Goal: Task Accomplishment & Management: Complete application form

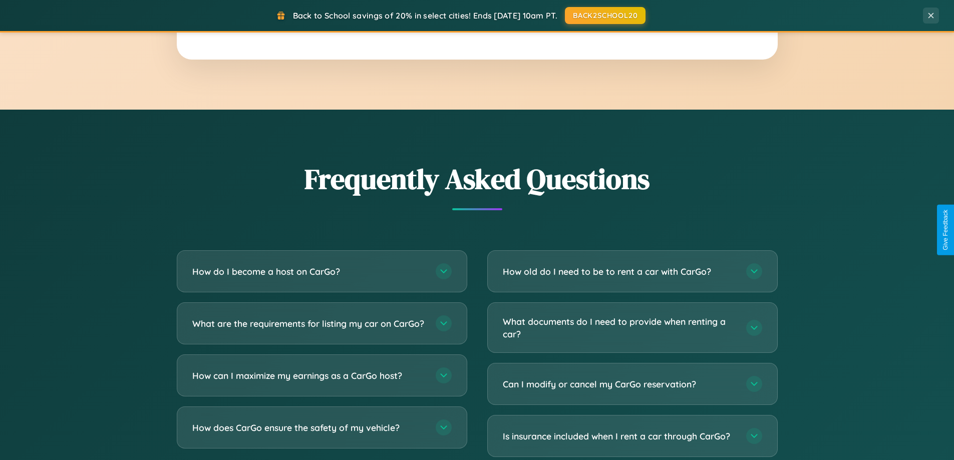
scroll to position [1927, 0]
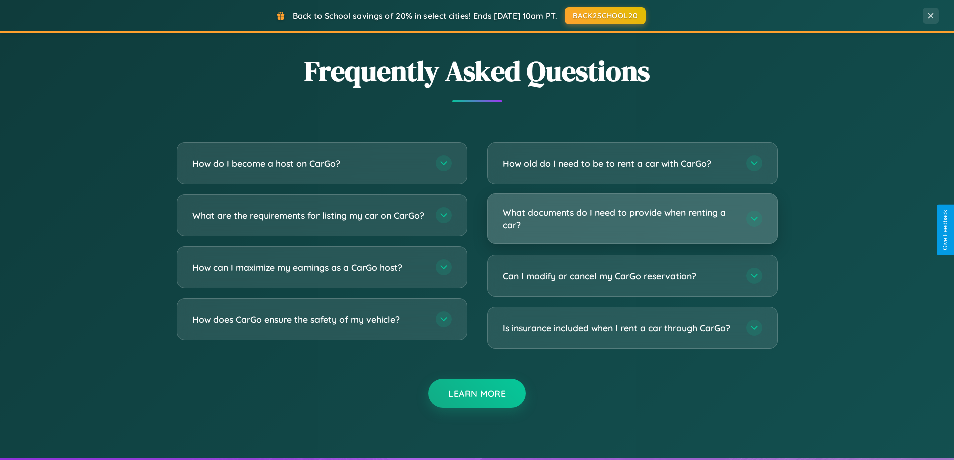
click at [632, 219] on h3 "What documents do I need to provide when renting a car?" at bounding box center [619, 218] width 233 height 25
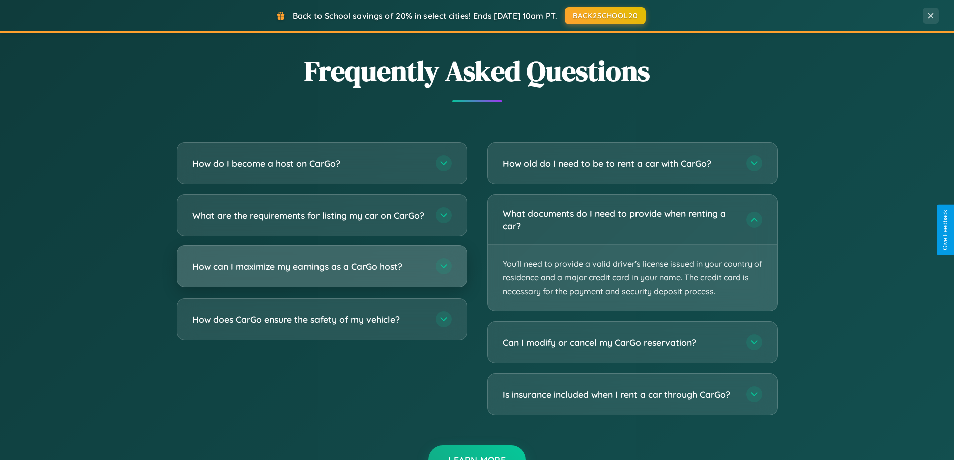
click at [322, 273] on h3 "How can I maximize my earnings as a CarGo host?" at bounding box center [308, 266] width 233 height 13
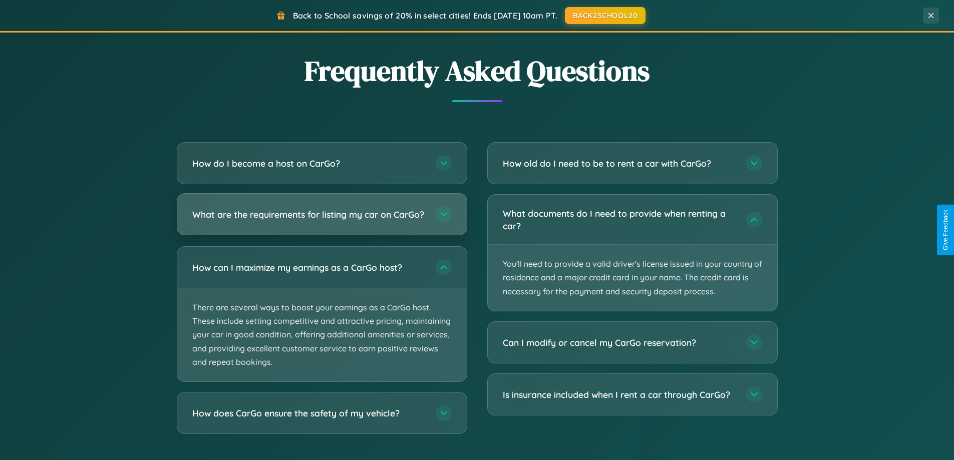
click at [322, 219] on h3 "What are the requirements for listing my car on CarGo?" at bounding box center [308, 214] width 233 height 13
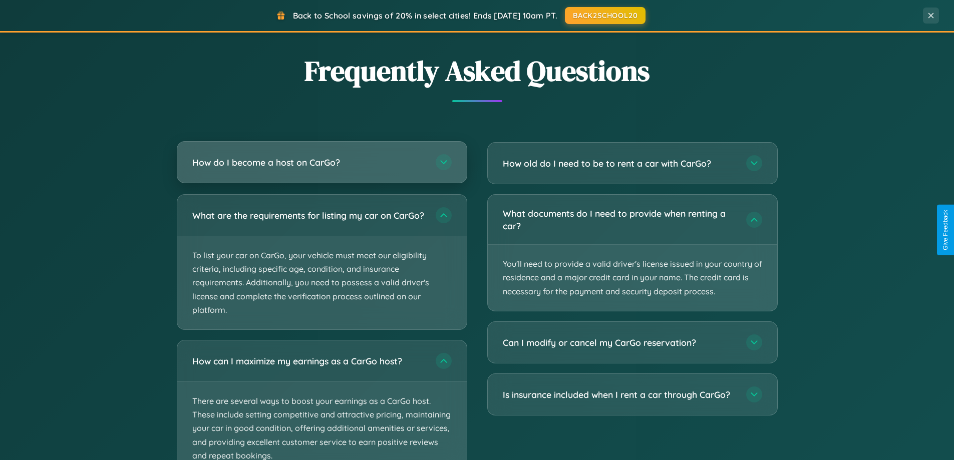
click at [322, 162] on h3 "How do I become a host on CarGo?" at bounding box center [308, 162] width 233 height 13
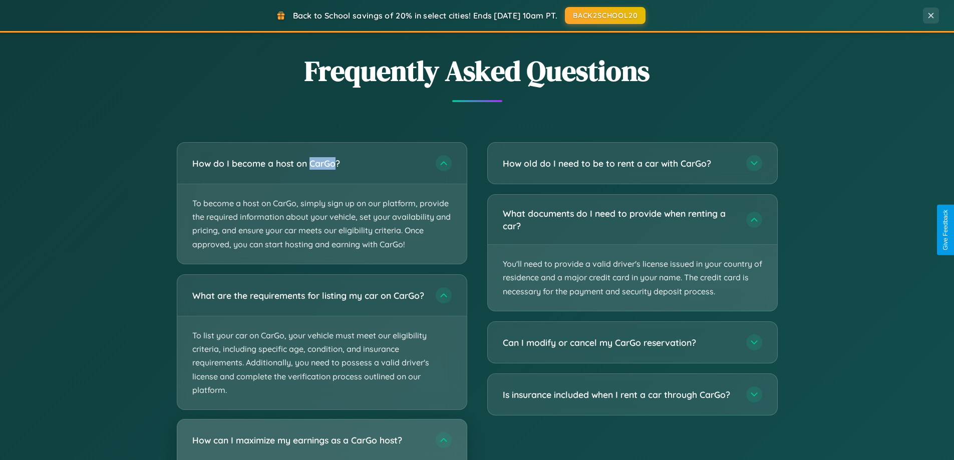
click at [322, 444] on h3 "How can I maximize my earnings as a CarGo host?" at bounding box center [308, 440] width 233 height 13
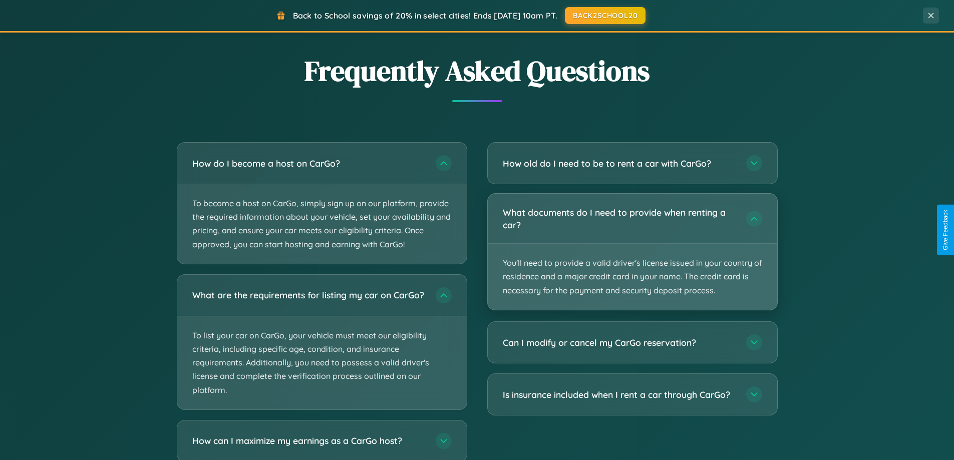
click at [632, 252] on p "You'll need to provide a valid driver's license issued in your country of resid…" at bounding box center [632, 277] width 289 height 66
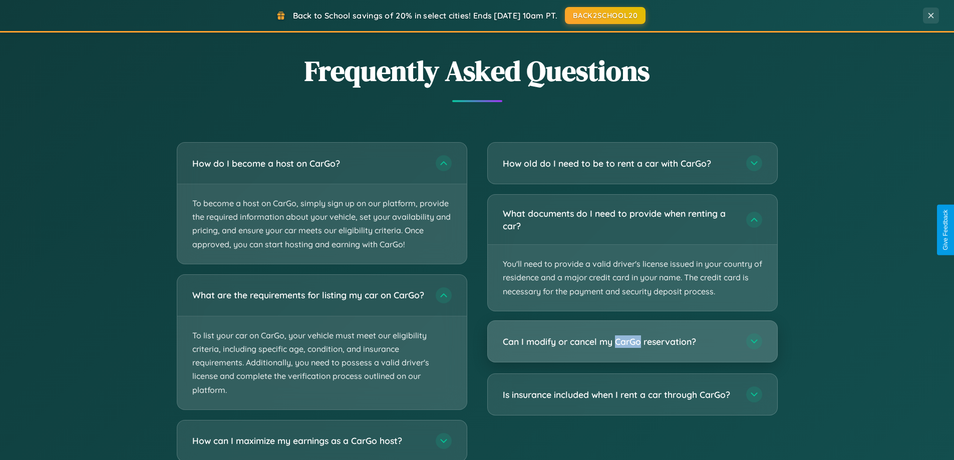
click at [632, 342] on h3 "Can I modify or cancel my CarGo reservation?" at bounding box center [619, 342] width 233 height 13
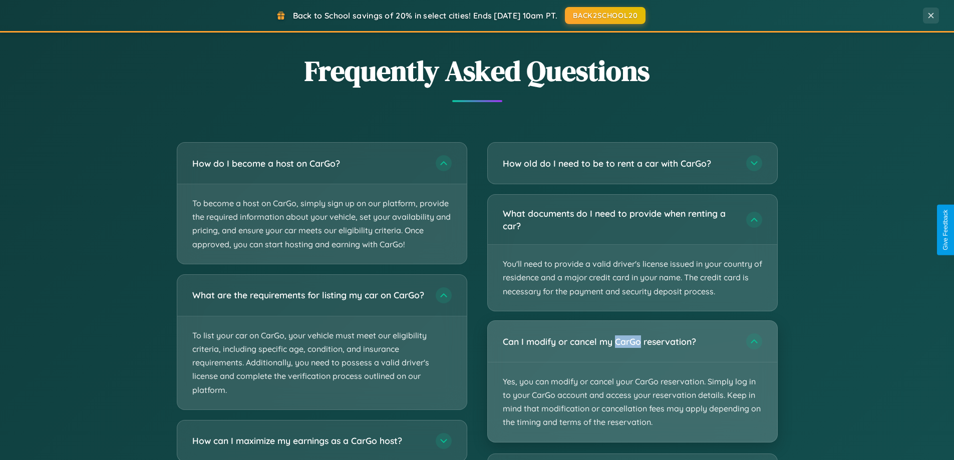
scroll to position [1609, 0]
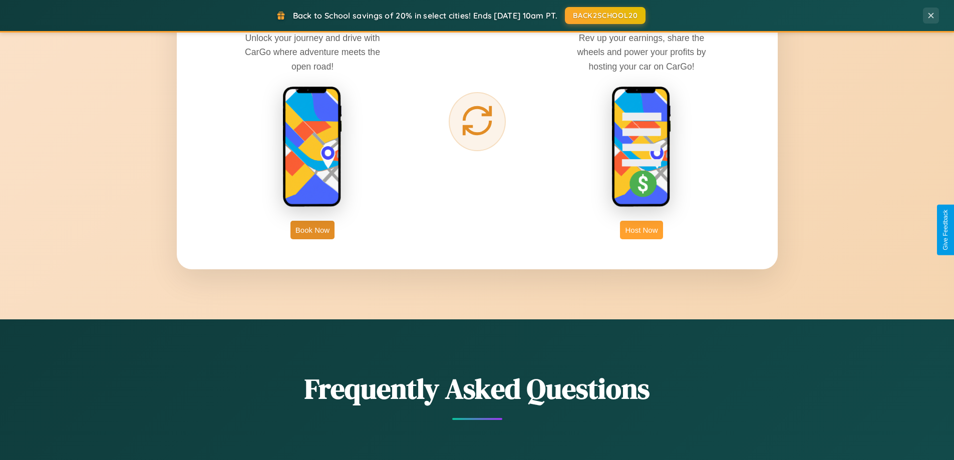
click at [642, 230] on button "Host Now" at bounding box center [641, 230] width 43 height 19
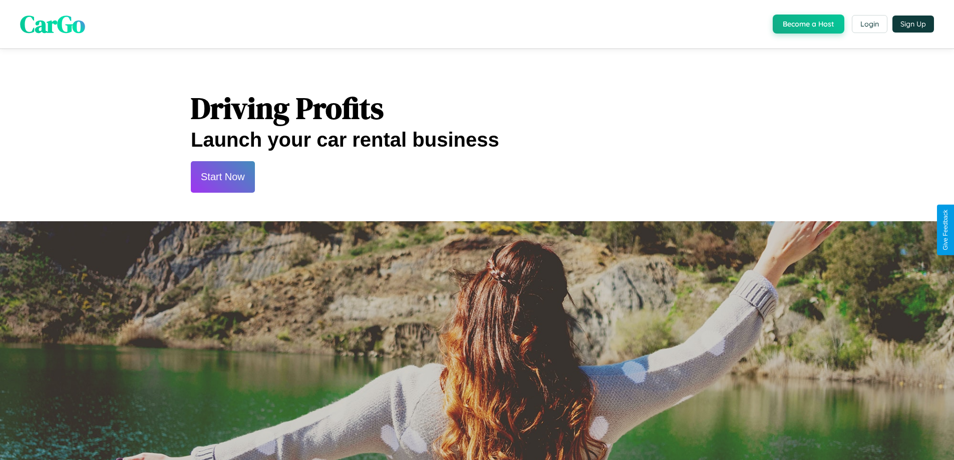
click at [222, 177] on button "Start Now" at bounding box center [223, 177] width 64 height 32
